Goal: Transaction & Acquisition: Subscribe to service/newsletter

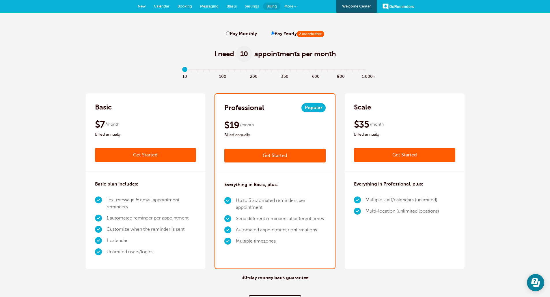
click at [143, 5] on span "New" at bounding box center [142, 6] width 8 height 4
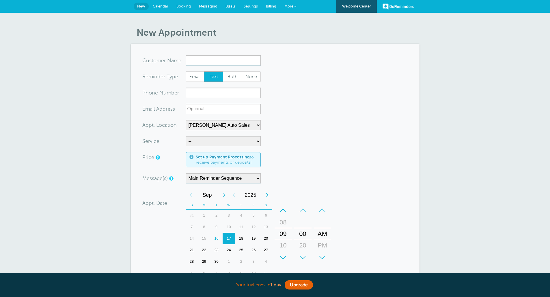
select select "24897"
click at [290, 289] on link "Upgrade" at bounding box center [298, 285] width 28 height 9
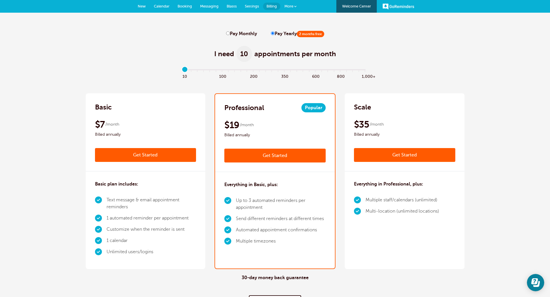
click at [115, 106] on div "Basic" at bounding box center [145, 107] width 101 height 9
click at [152, 154] on link "Get Started" at bounding box center [145, 155] width 101 height 14
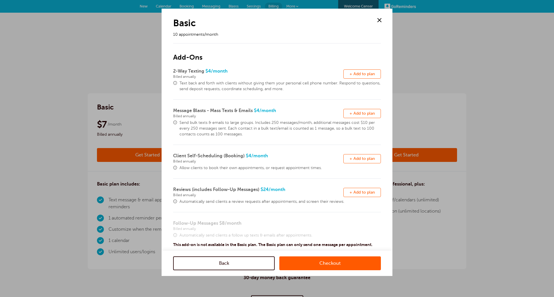
click at [381, 20] on span at bounding box center [379, 20] width 9 height 9
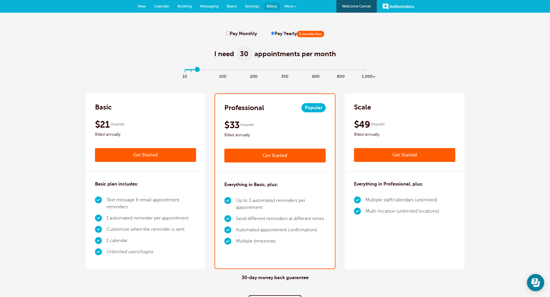
drag, startPoint x: 186, startPoint y: 71, endPoint x: 199, endPoint y: 74, distance: 13.2
type input "2"
click at [199, 72] on input "range" at bounding box center [274, 70] width 187 height 1
click at [168, 155] on link "Get Started" at bounding box center [145, 155] width 101 height 14
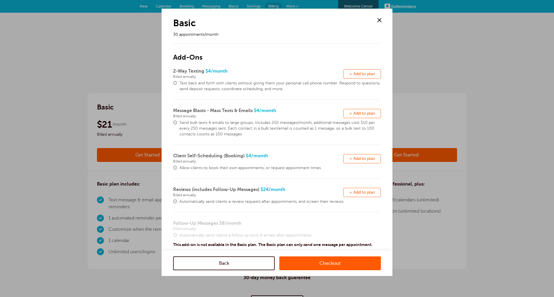
scroll to position [29, 0]
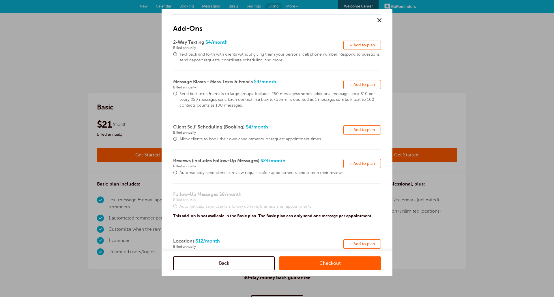
click at [349, 168] on div "Remove + Add to plan" at bounding box center [362, 164] width 38 height 13
click at [352, 165] on span "+ Add to plan" at bounding box center [361, 164] width 25 height 4
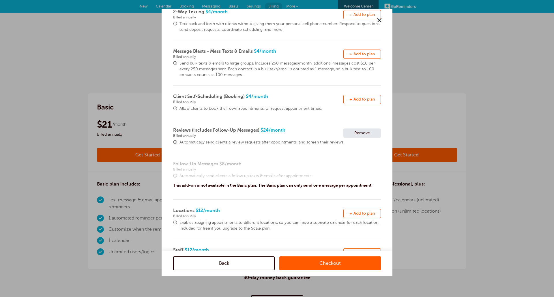
scroll to position [95, 0]
